Goal: Task Accomplishment & Management: Use online tool/utility

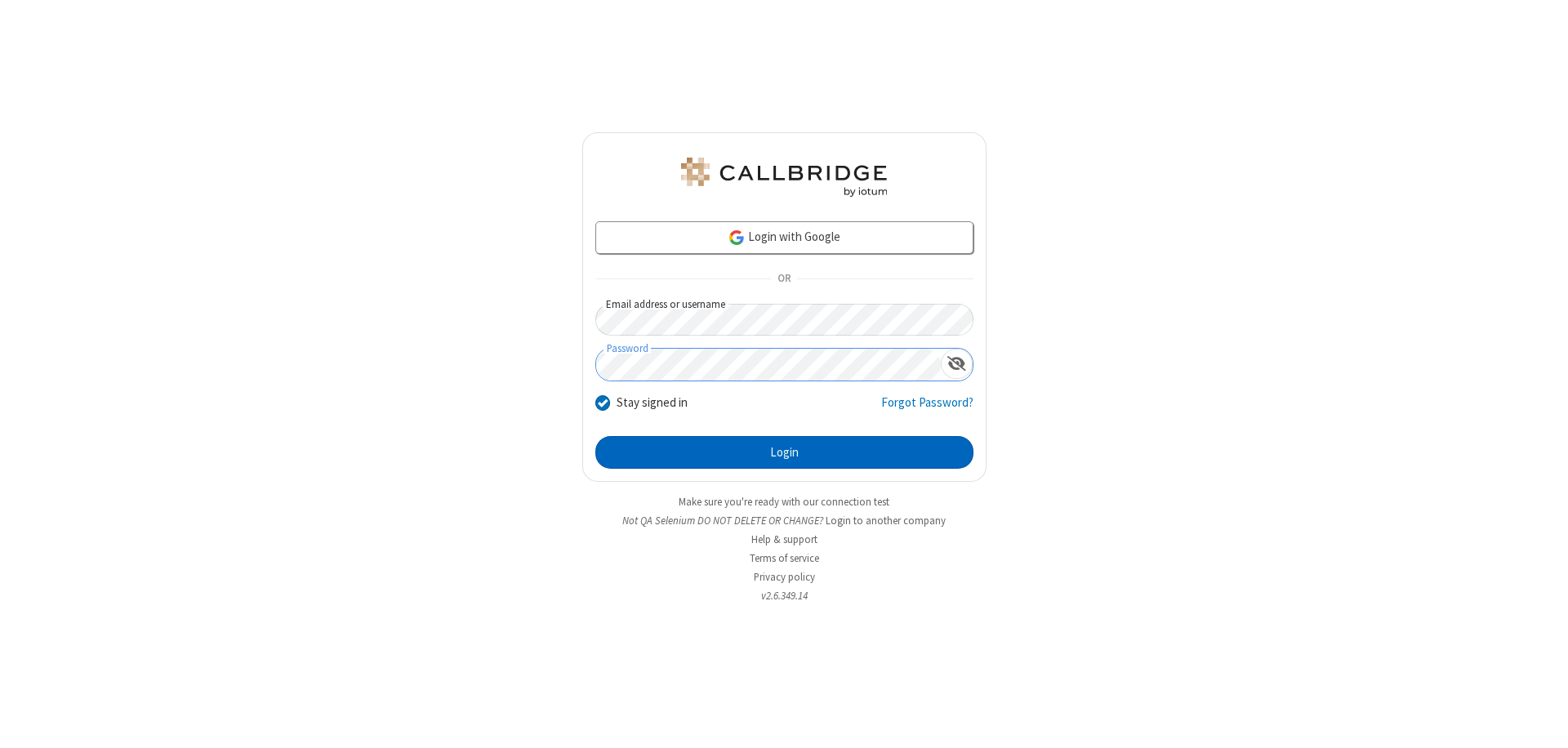
click at [784, 452] on button "Login" at bounding box center [784, 452] width 378 height 33
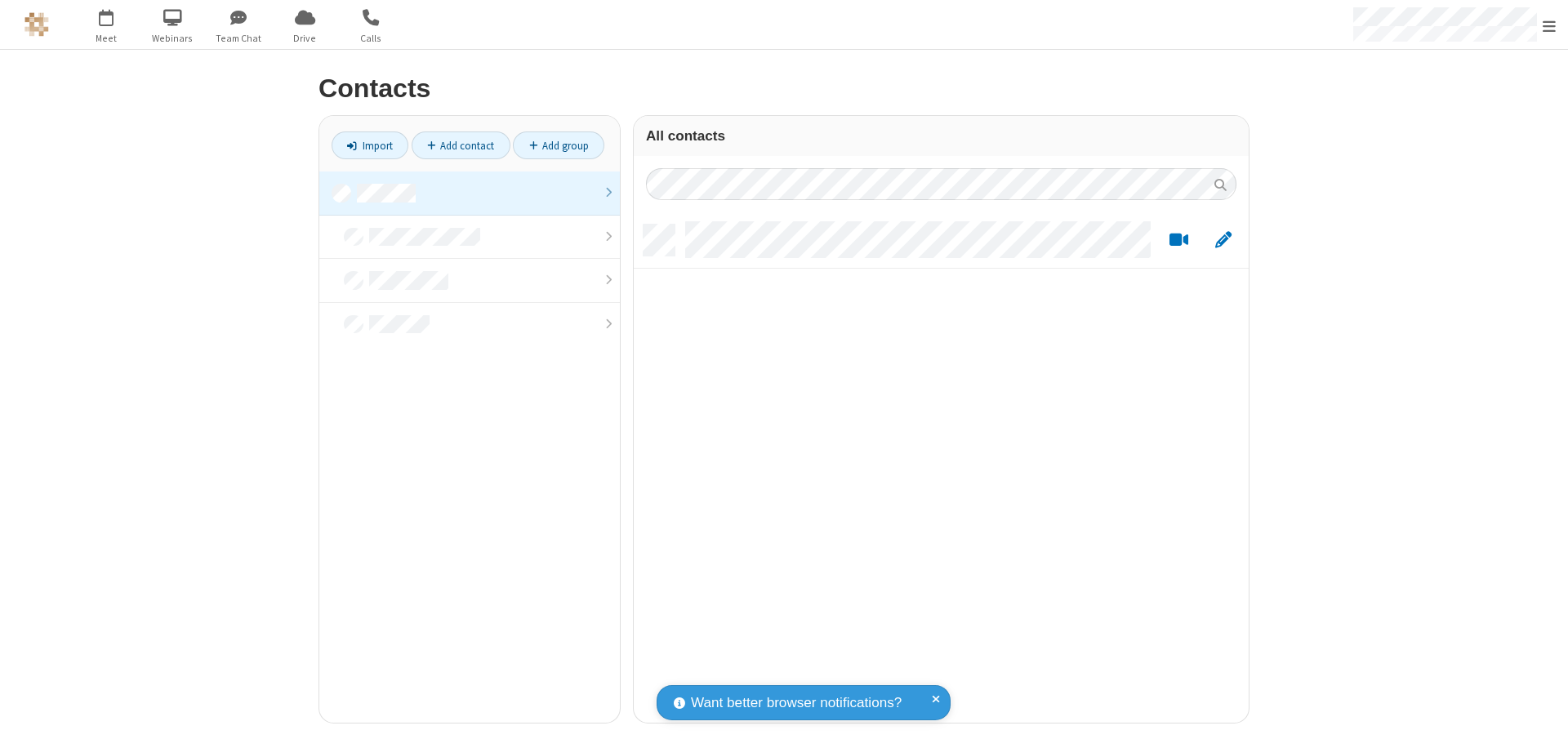
scroll to position [498, 603]
click at [469, 193] on link at bounding box center [469, 193] width 300 height 44
click at [370, 145] on link "Import" at bounding box center [370, 145] width 76 height 27
